Goal: Obtain resource: Download file/media

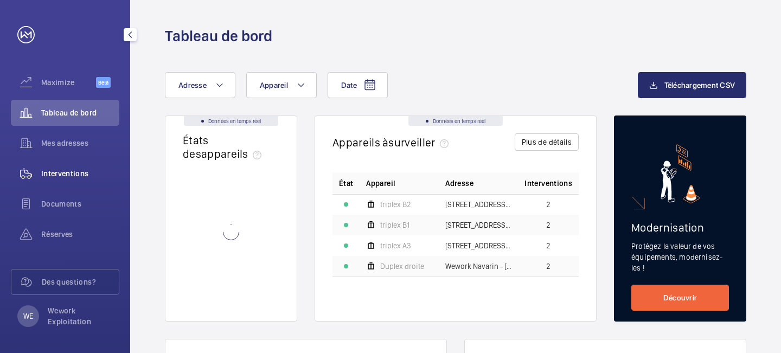
click at [76, 171] on span "Interventions" at bounding box center [80, 173] width 78 height 11
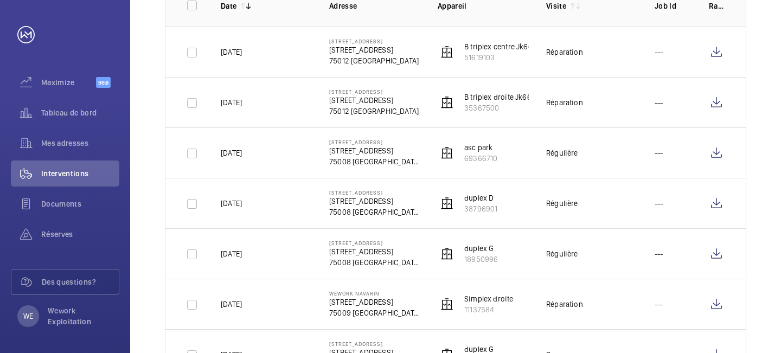
scroll to position [183, 0]
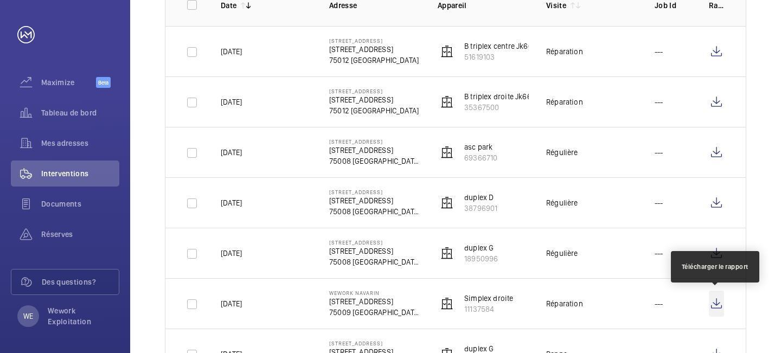
click at [720, 300] on wm-front-icon-button at bounding box center [716, 304] width 15 height 26
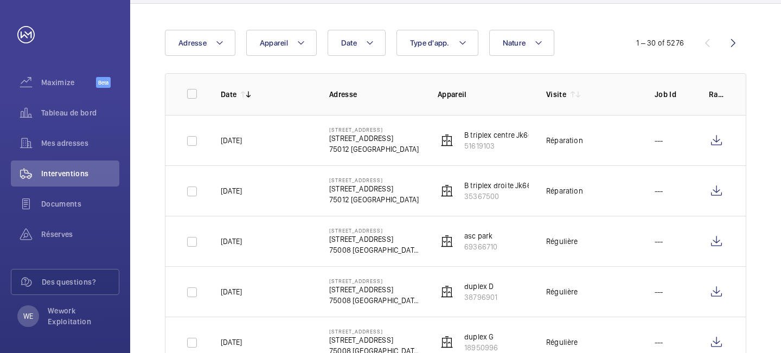
scroll to position [38, 0]
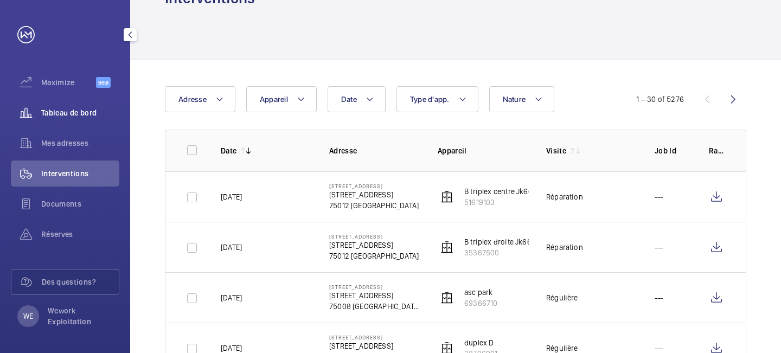
click at [76, 119] on div "Tableau de bord" at bounding box center [65, 113] width 108 height 26
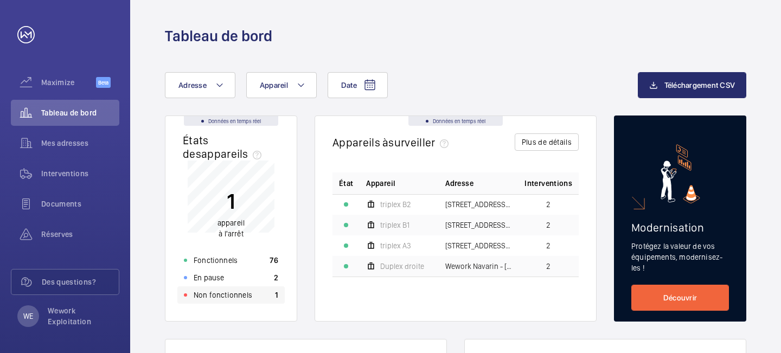
click at [229, 288] on div "Non fonctionnels 1" at bounding box center [230, 294] width 107 height 17
